Goal: Use online tool/utility: Utilize a website feature to perform a specific function

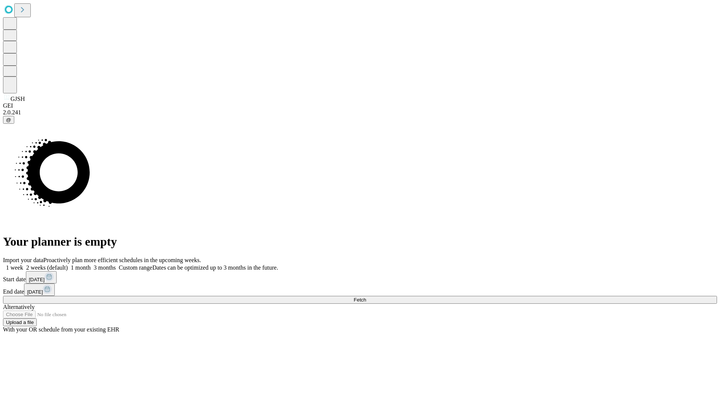
click at [366, 297] on span "Fetch" at bounding box center [359, 300] width 12 height 6
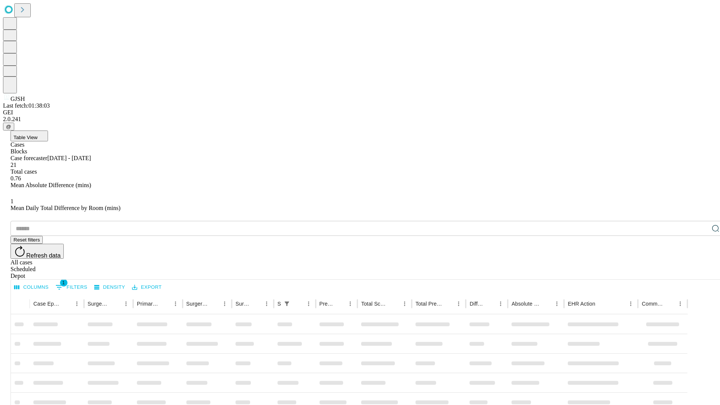
click at [37, 135] on span "Table View" at bounding box center [25, 138] width 24 height 6
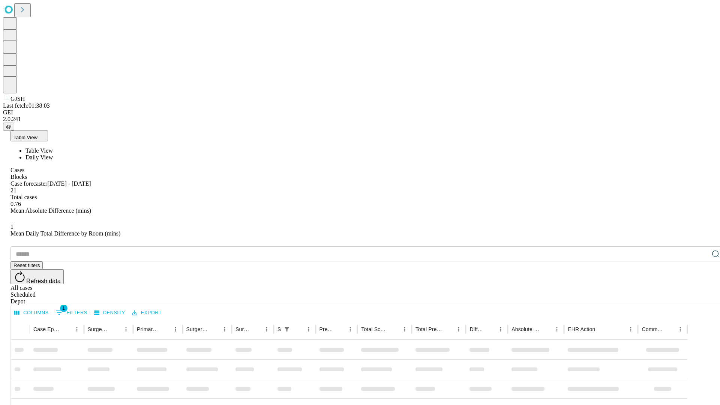
click at [53, 154] on span "Daily View" at bounding box center [38, 157] width 27 height 6
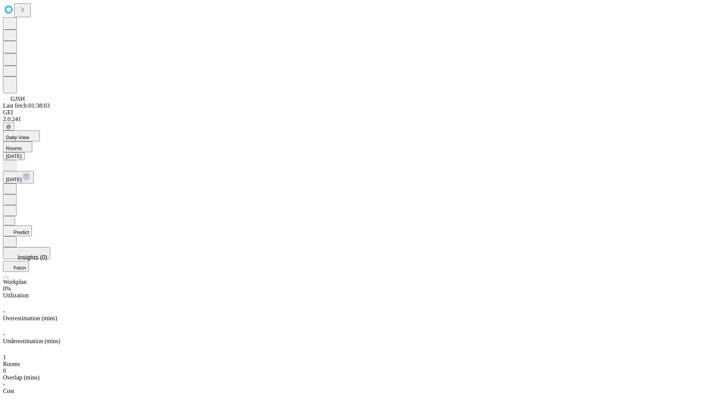
click at [32, 225] on button "Predict" at bounding box center [17, 230] width 29 height 11
